Goal: Task Accomplishment & Management: Complete application form

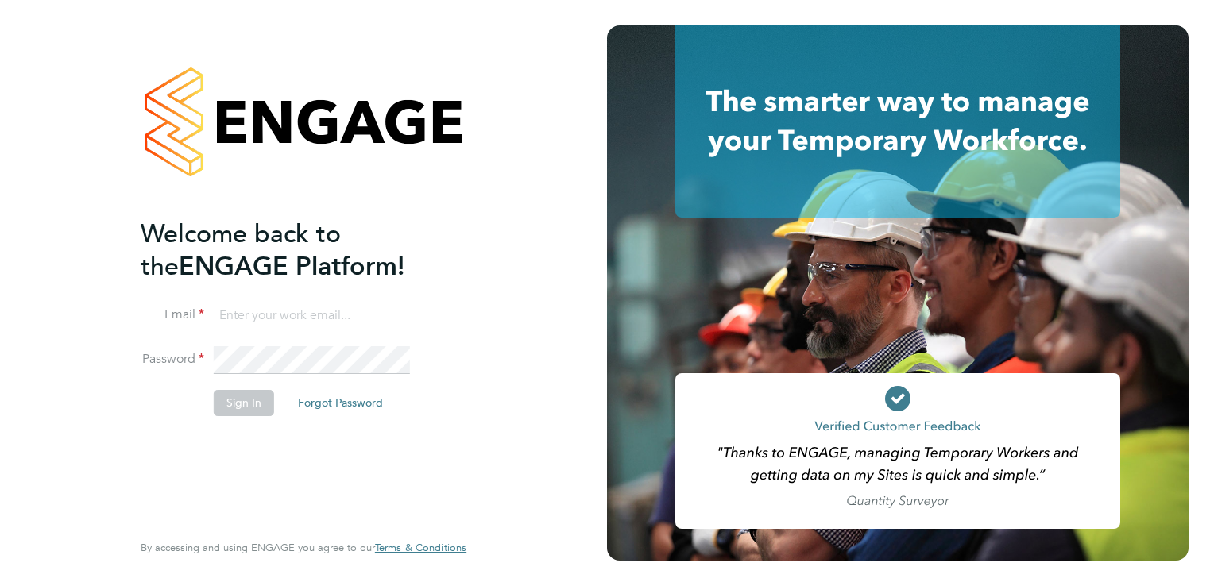
type input "aasiya.dudha@torus.co.uk"
click at [245, 392] on button "Sign In" at bounding box center [244, 402] width 60 height 25
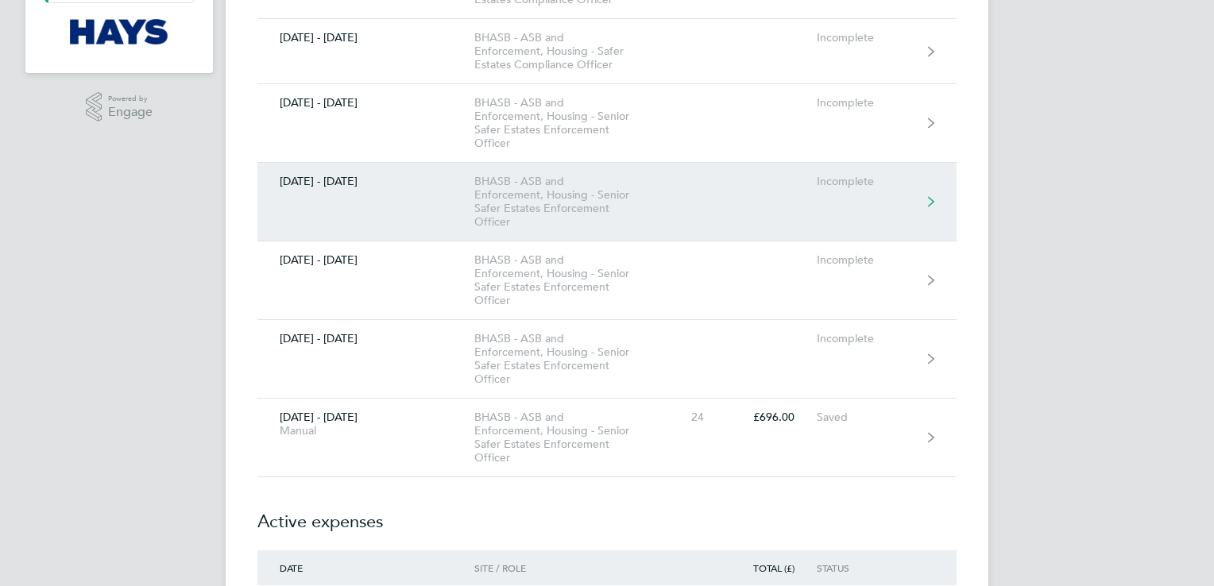
scroll to position [254, 0]
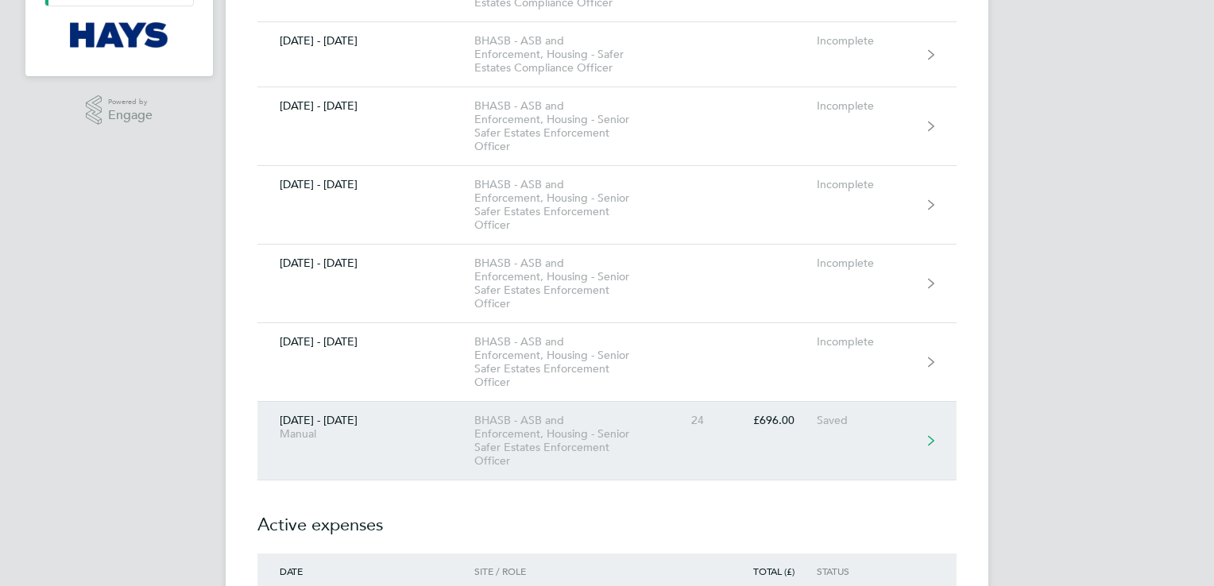
click at [646, 445] on div "BHASB - ASB and Enforcement, Housing - Senior Safer Estates Enforcement Officer" at bounding box center [565, 441] width 182 height 54
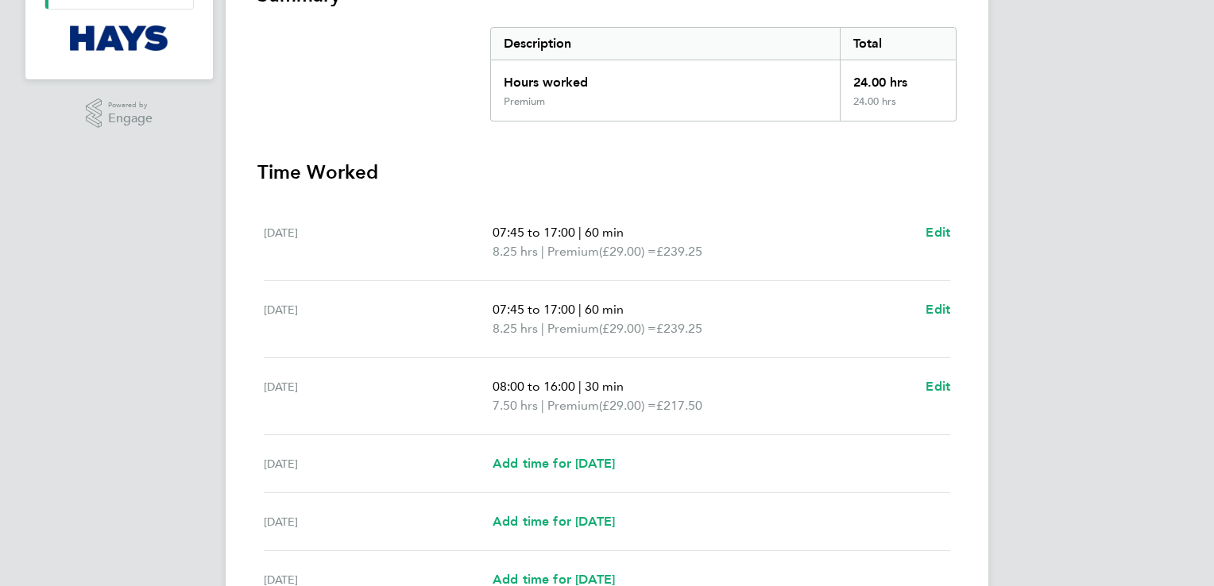
scroll to position [254, 0]
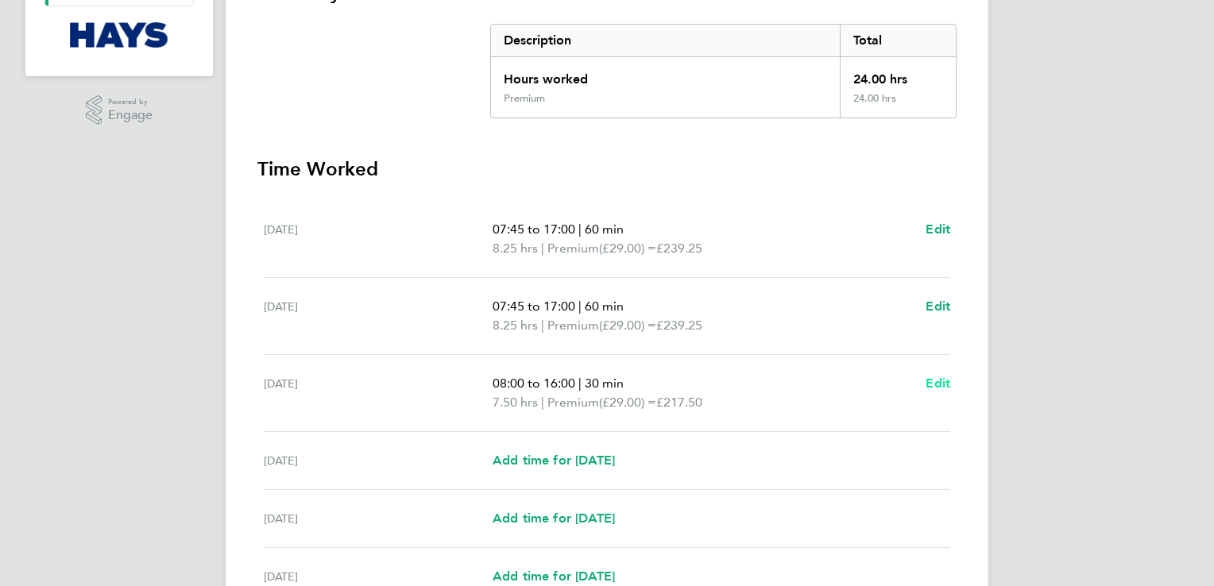
click at [940, 380] on span "Edit" at bounding box center [937, 383] width 25 height 15
select select "30"
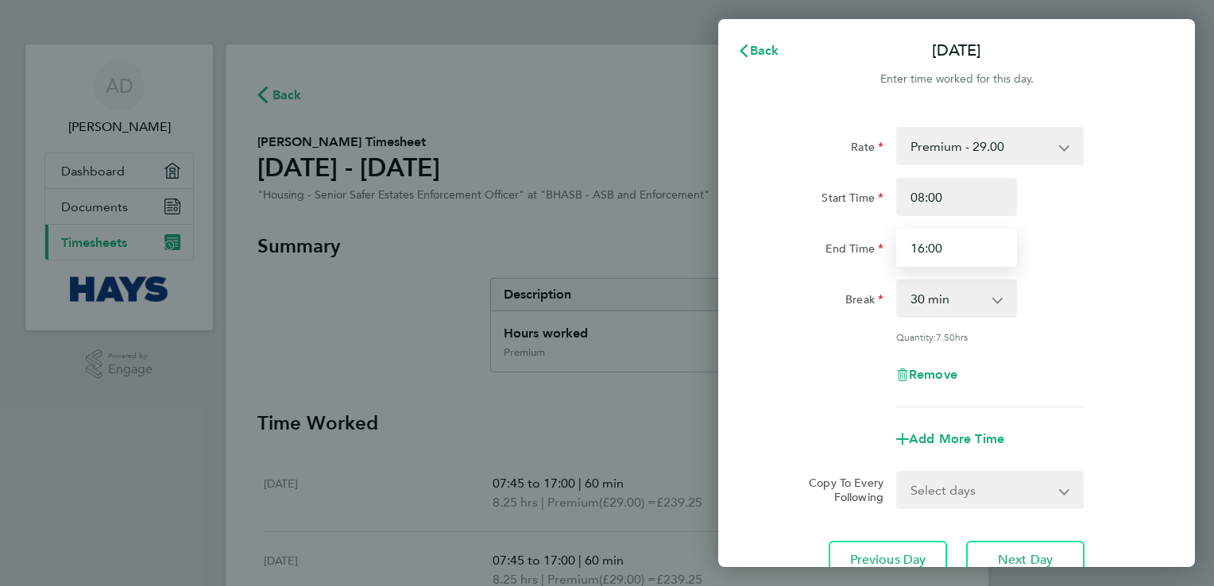
click at [946, 256] on input "16:00" at bounding box center [956, 248] width 121 height 38
drag, startPoint x: 892, startPoint y: 253, endPoint x: 863, endPoint y: 252, distance: 28.6
click at [867, 252] on div "End Time 16:00" at bounding box center [956, 248] width 400 height 38
type input "17:00"
click at [840, 393] on div "Rate Premium - 29.00 Start Time 08:00 End Time 17:00 Break 0 min 15 min 30 min …" at bounding box center [957, 267] width 388 height 280
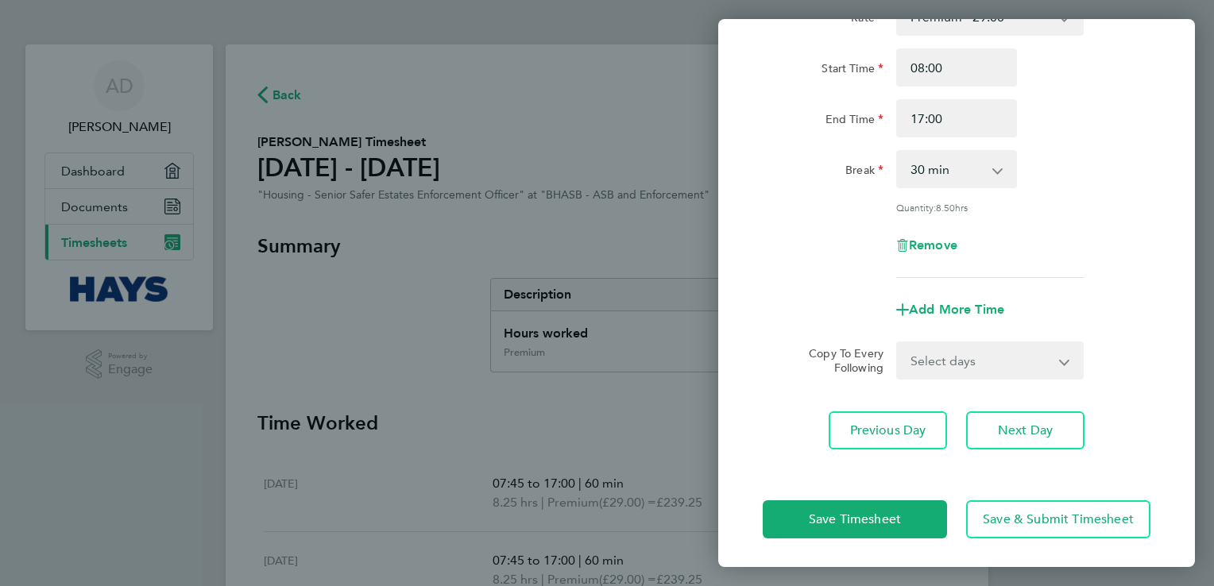
scroll to position [130, 0]
click at [859, 511] on span "Save Timesheet" at bounding box center [855, 519] width 92 height 16
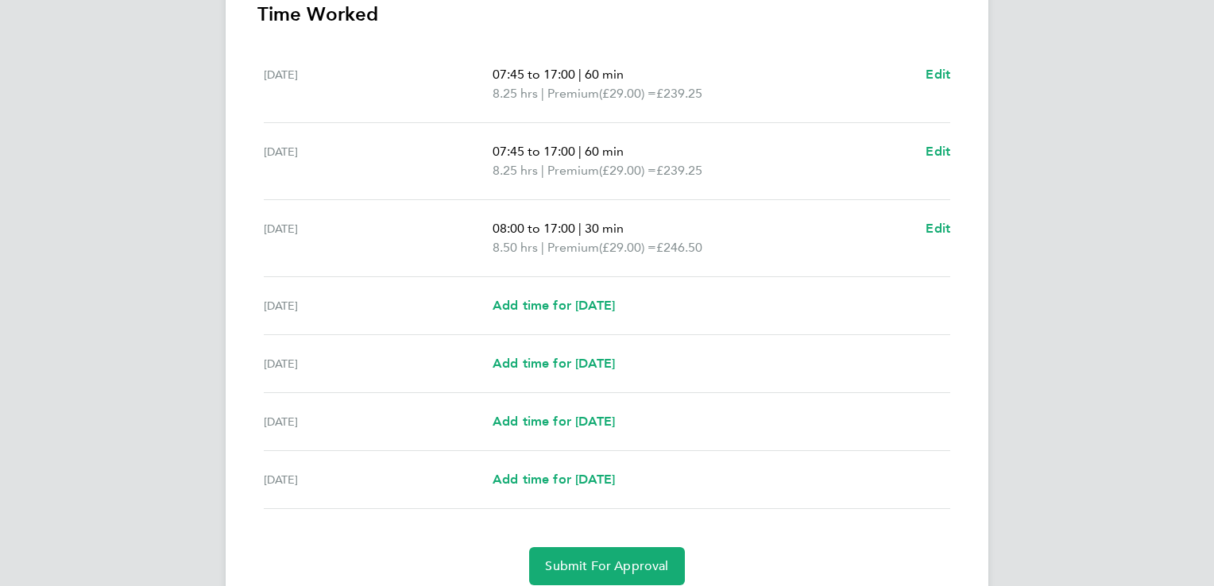
scroll to position [413, 0]
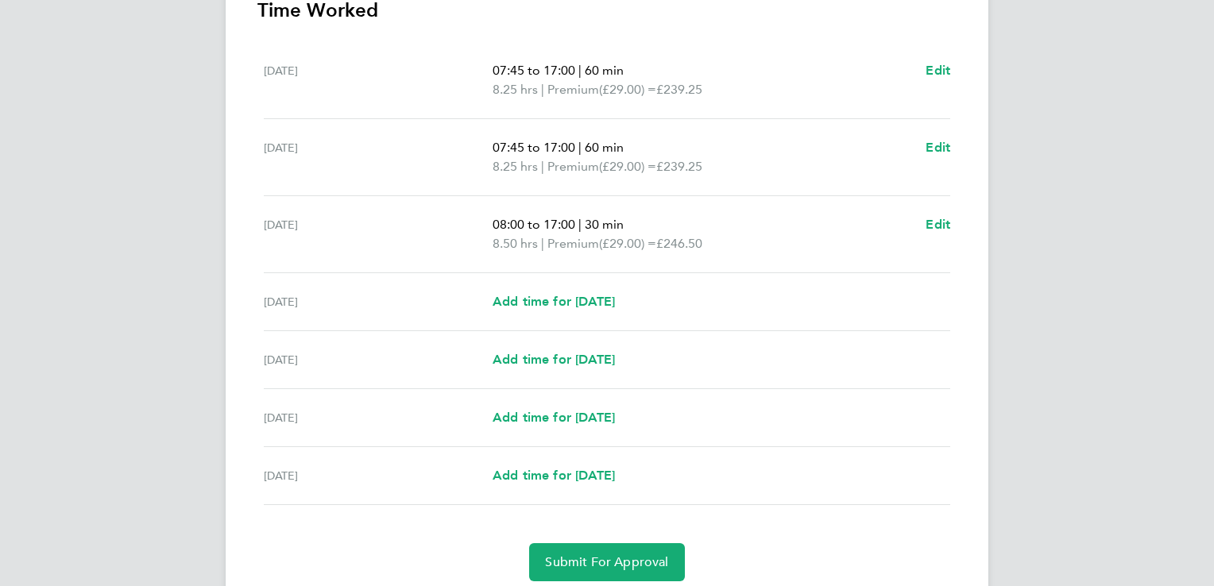
click at [550, 313] on div "[DATE] Add time for [DATE] Add time for [DATE]" at bounding box center [607, 302] width 686 height 58
click at [556, 300] on span "Add time for [DATE]" at bounding box center [553, 301] width 122 height 15
select select "30"
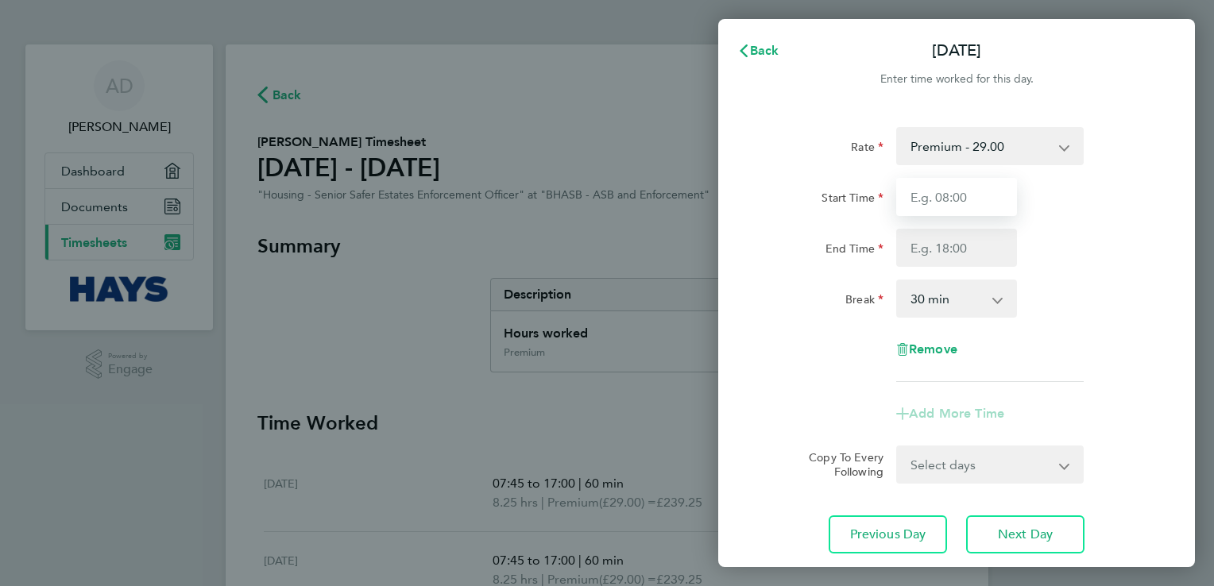
click at [932, 191] on input "Start Time" at bounding box center [956, 197] width 121 height 38
type input "08:00"
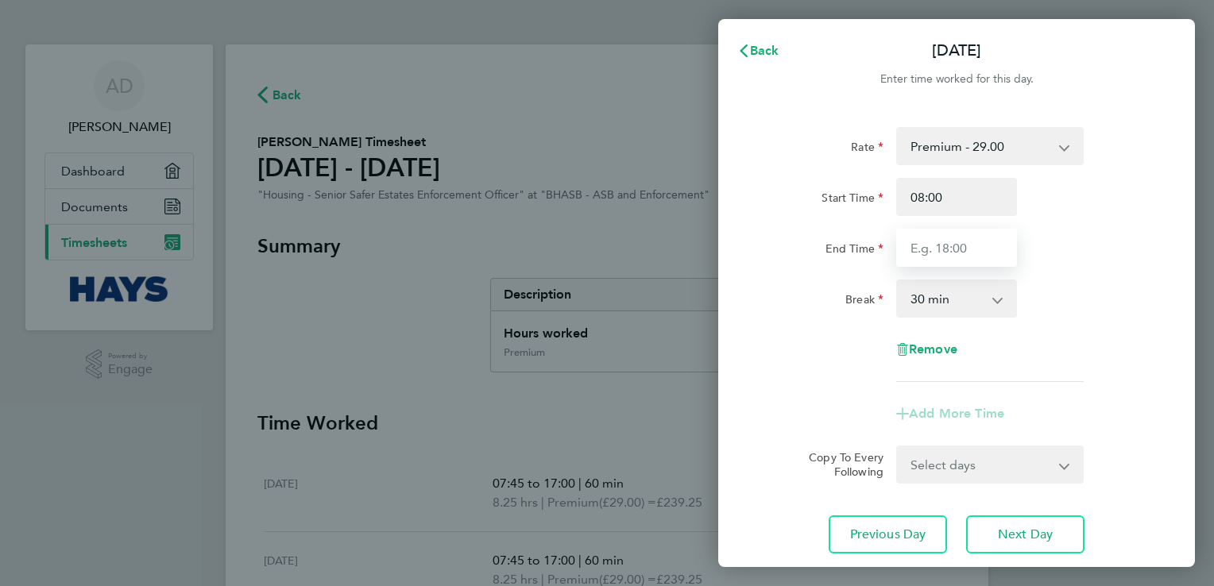
type input "17:00"
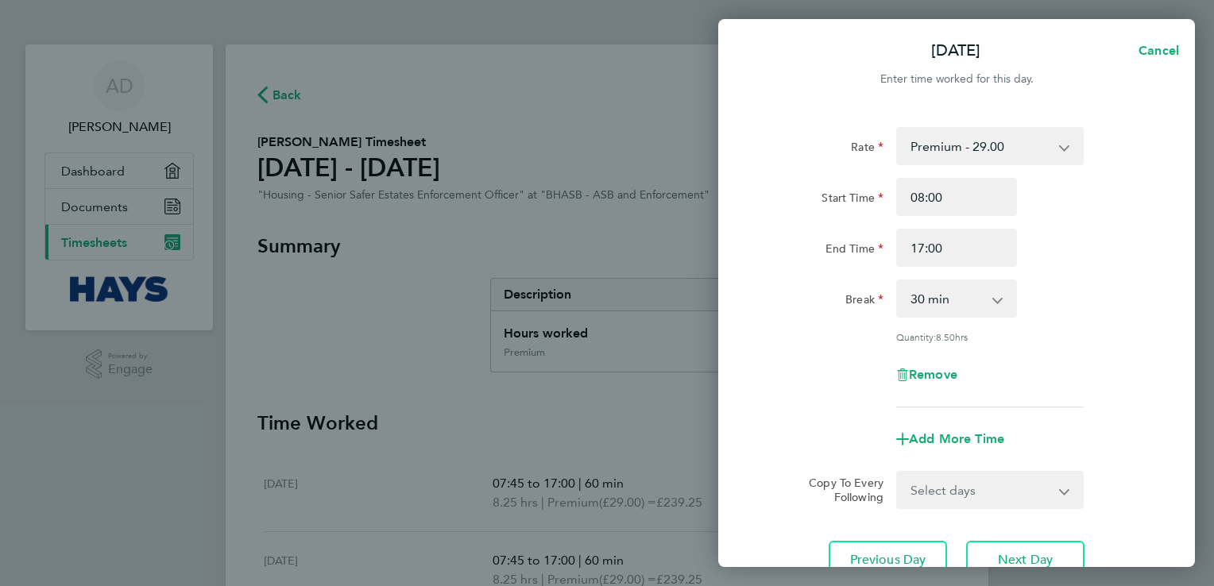
click at [785, 440] on div "Add More Time" at bounding box center [956, 439] width 400 height 38
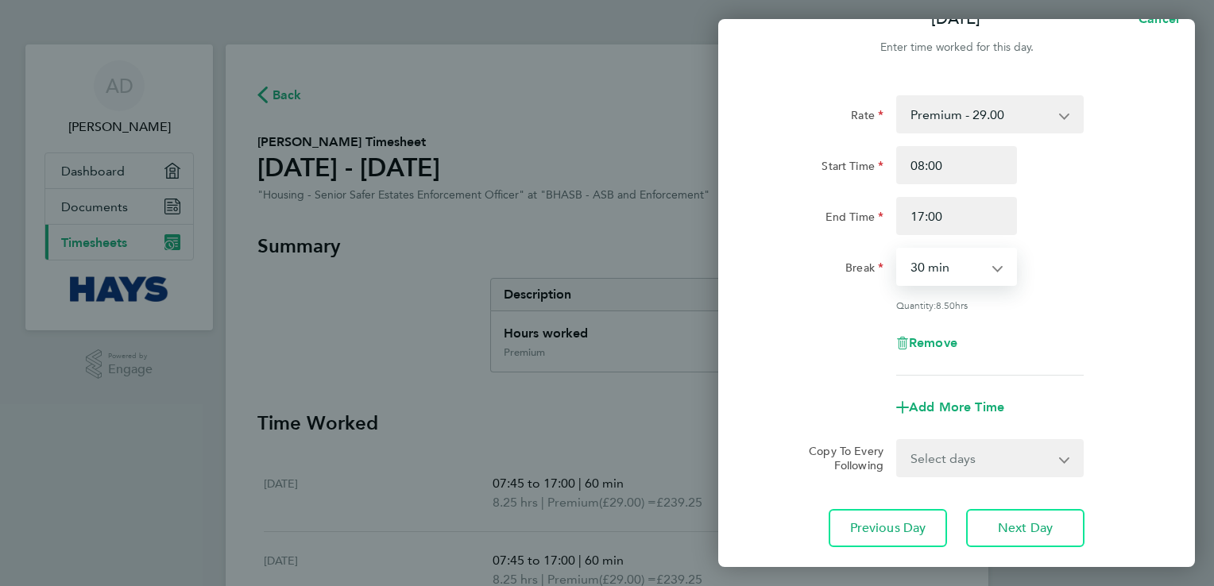
click at [956, 272] on select "0 min 15 min 30 min 45 min 60 min 75 min 90 min" at bounding box center [947, 266] width 98 height 35
select select "60"
click at [898, 249] on select "0 min 15 min 30 min 45 min 60 min 75 min 90 min" at bounding box center [947, 266] width 98 height 35
click at [810, 398] on div "Add More Time" at bounding box center [956, 407] width 400 height 38
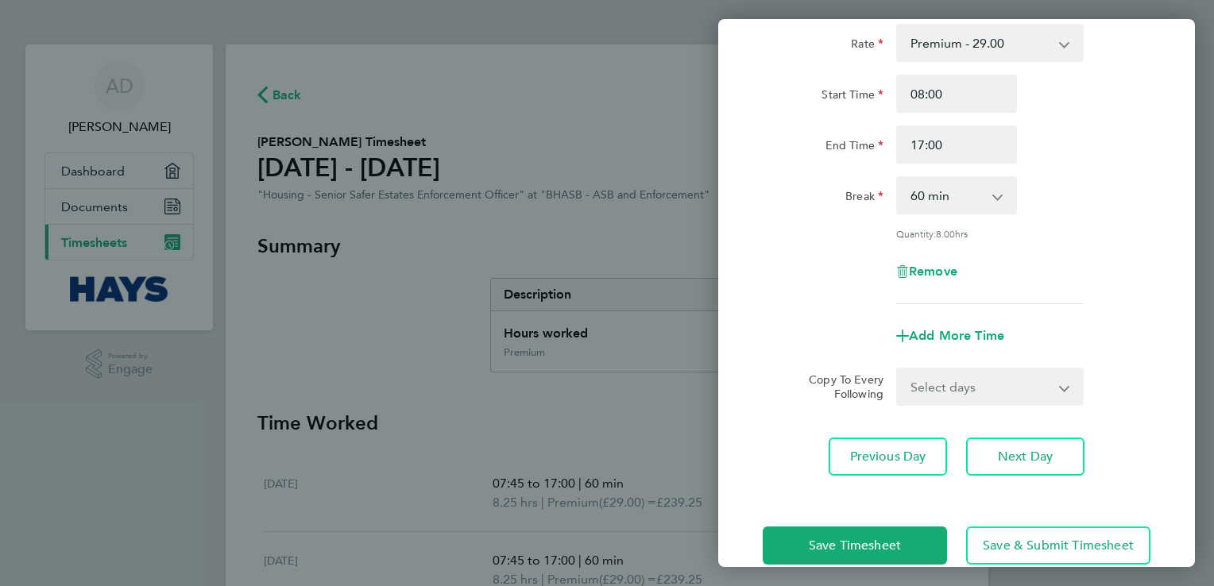
scroll to position [130, 0]
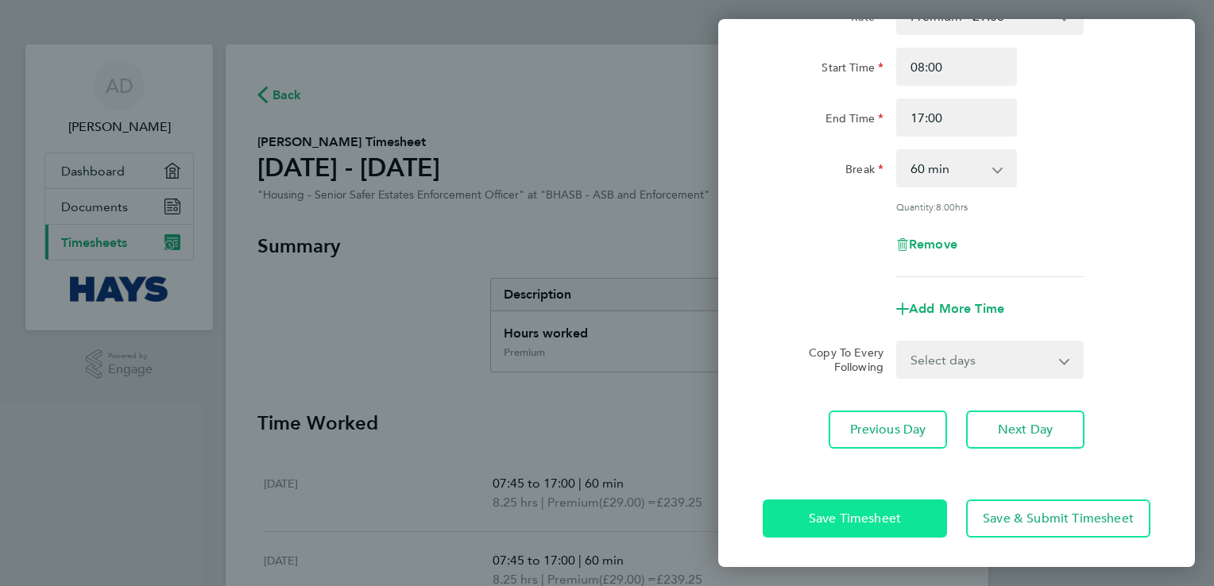
click at [833, 504] on button "Save Timesheet" at bounding box center [855, 519] width 184 height 38
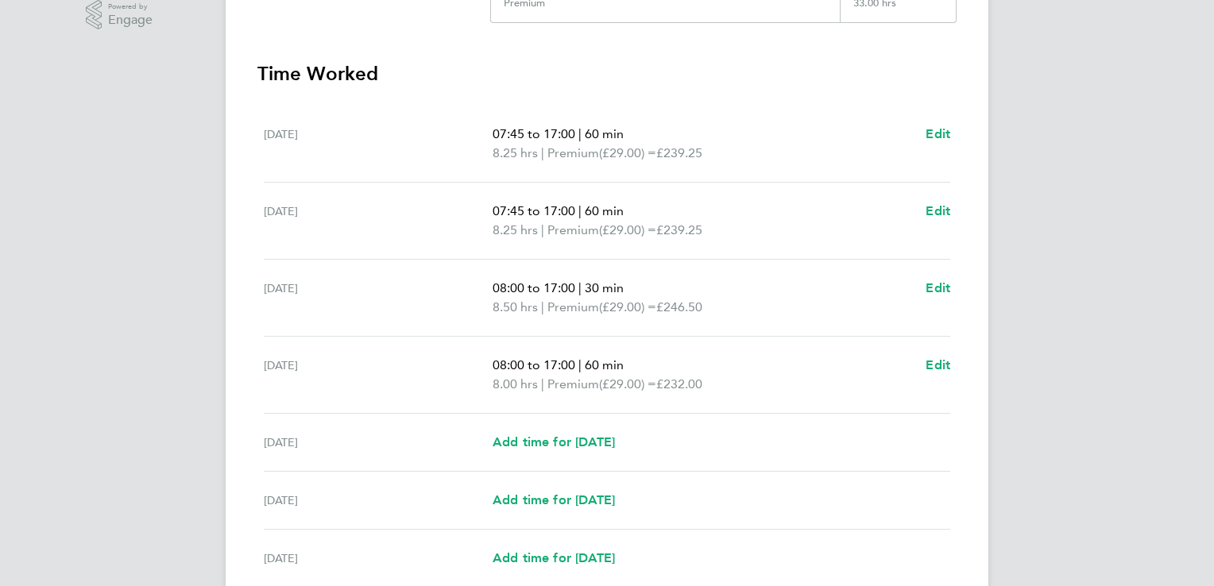
scroll to position [381, 0]
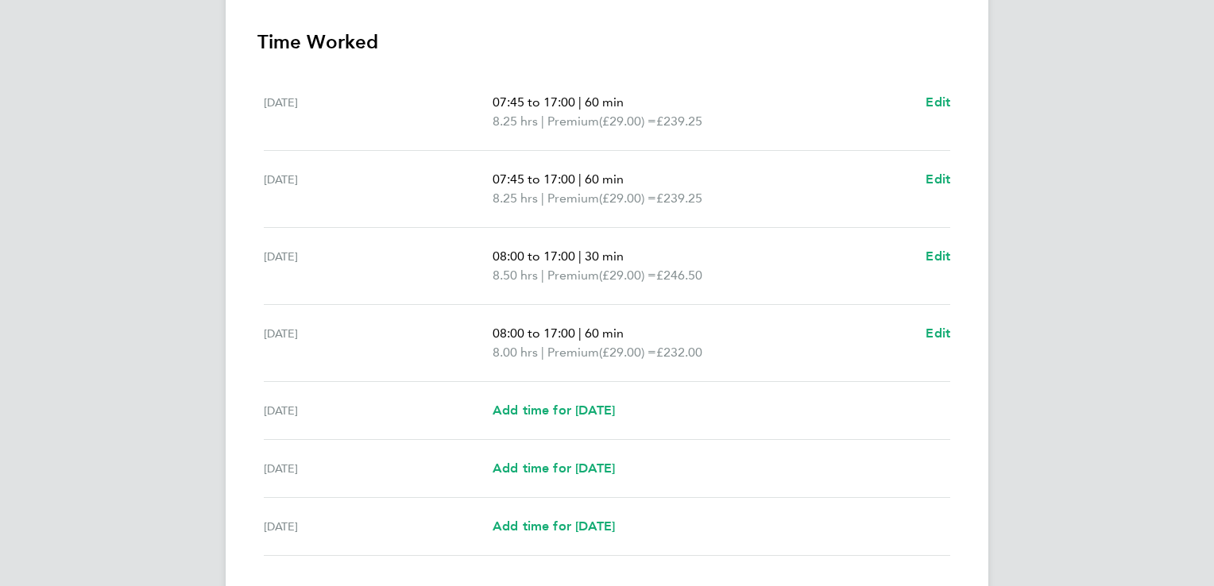
click at [801, 62] on section "Time Worked [DATE] 07:45 to 17:00 | 60 min 8.25 hrs | Premium (£29.00) = £239.2…" at bounding box center [606, 330] width 699 height 603
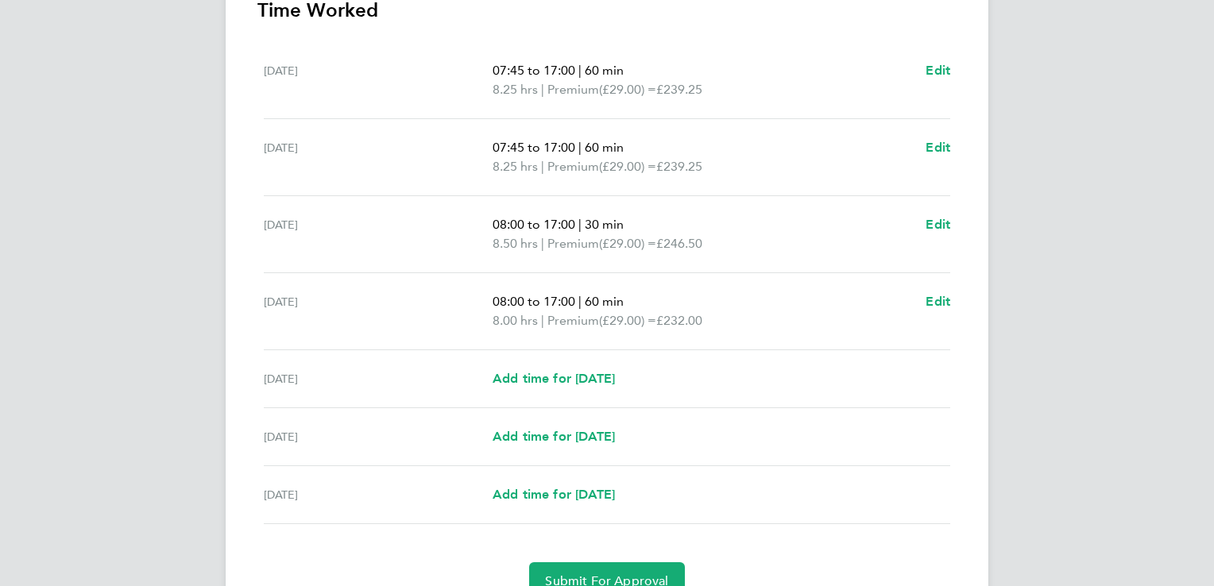
scroll to position [489, 0]
